Goal: Navigation & Orientation: Find specific page/section

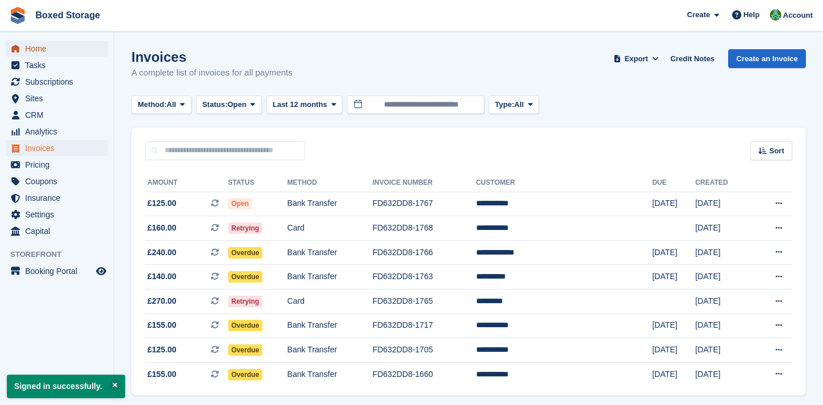
click at [69, 47] on span "Home" at bounding box center [59, 49] width 69 height 16
